Goal: Task Accomplishment & Management: Manage account settings

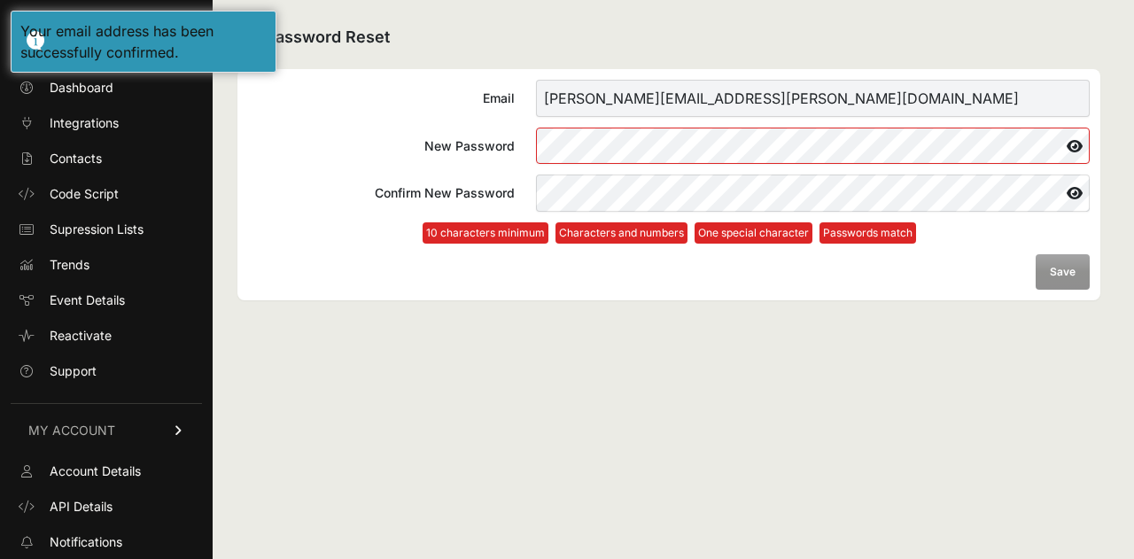
scroll to position [105, 0]
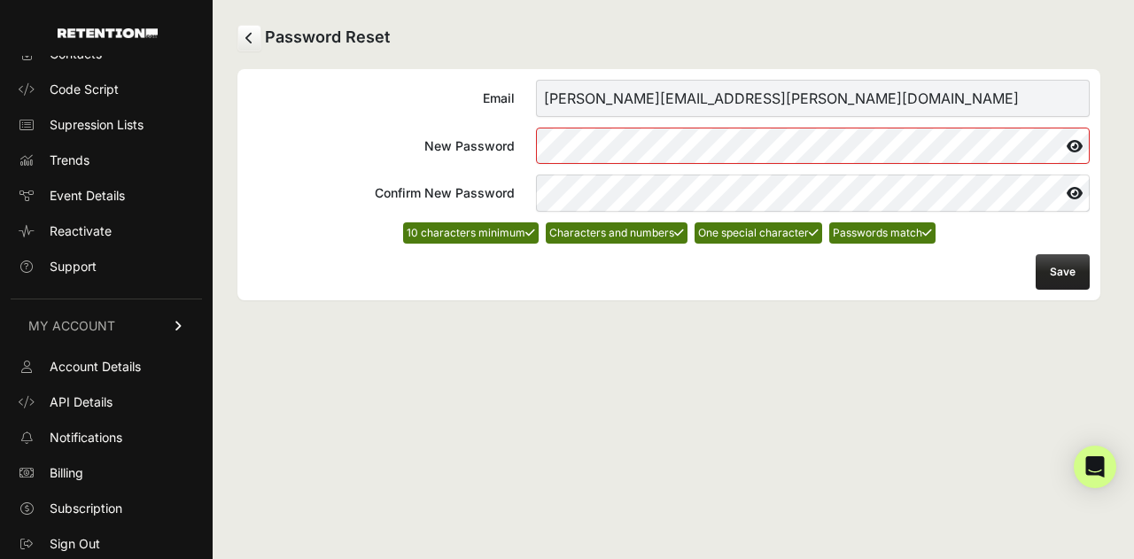
click at [1070, 144] on icon at bounding box center [1074, 146] width 30 height 28
click at [1070, 263] on button "Save" at bounding box center [1062, 271] width 54 height 35
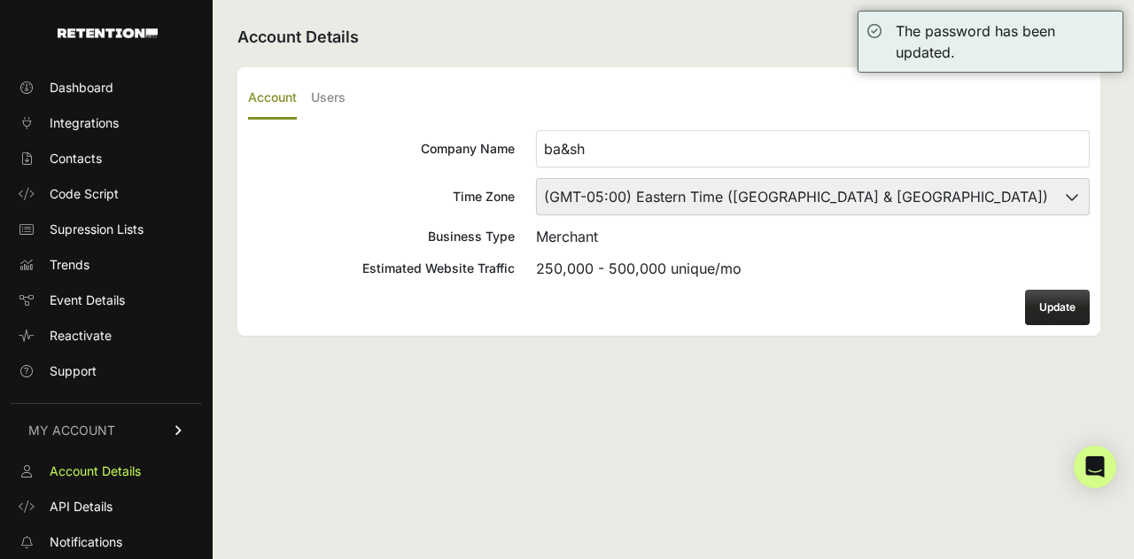
scroll to position [105, 0]
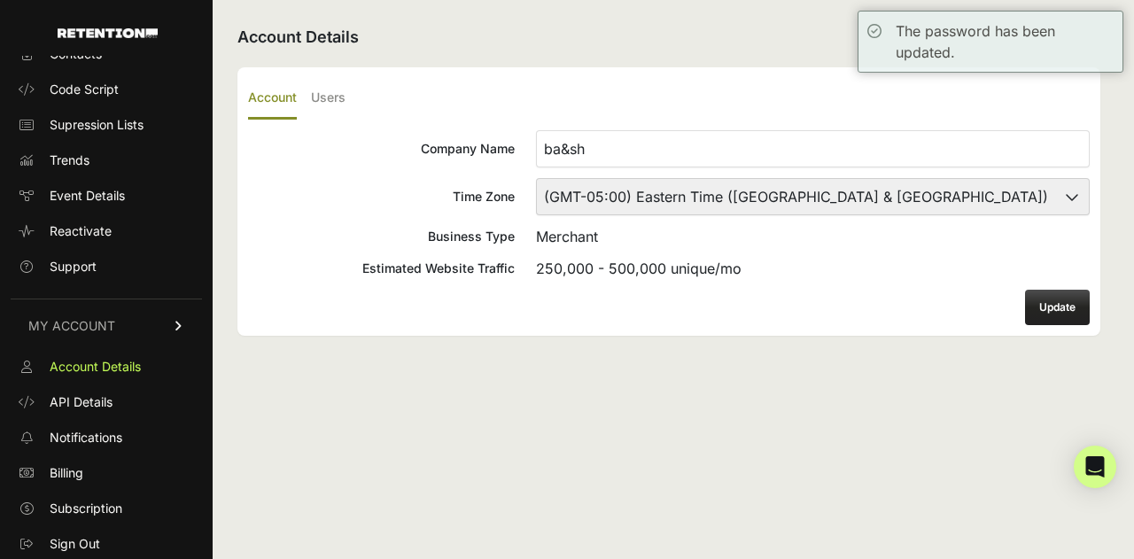
click at [1072, 301] on button "Update" at bounding box center [1057, 307] width 65 height 35
